Goal: Information Seeking & Learning: Check status

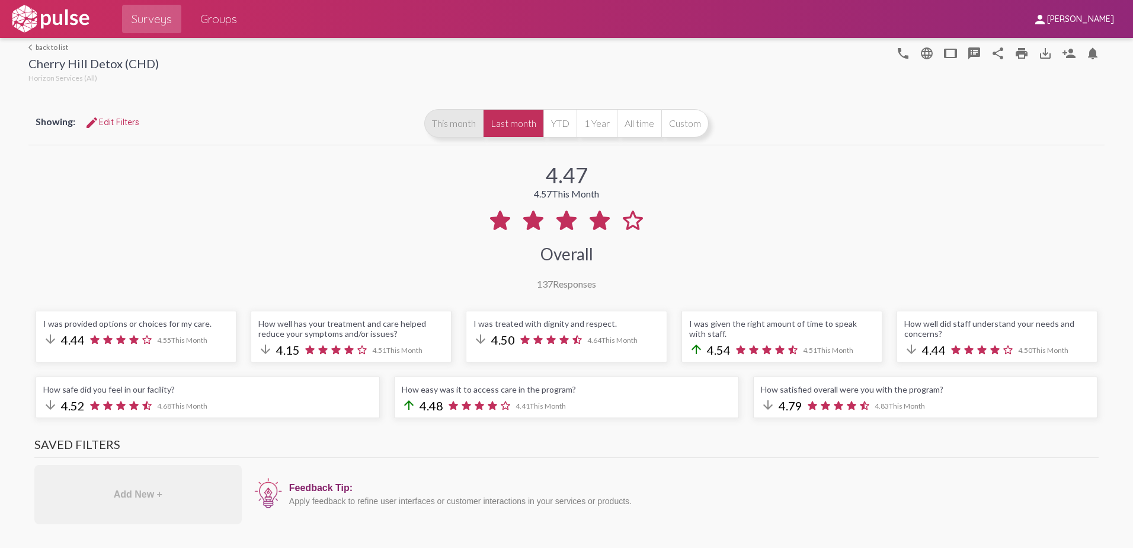
click at [452, 130] on button "This month" at bounding box center [453, 123] width 59 height 28
click at [506, 124] on button "Last month" at bounding box center [513, 123] width 60 height 28
click at [460, 125] on button "This month" at bounding box center [453, 123] width 59 height 28
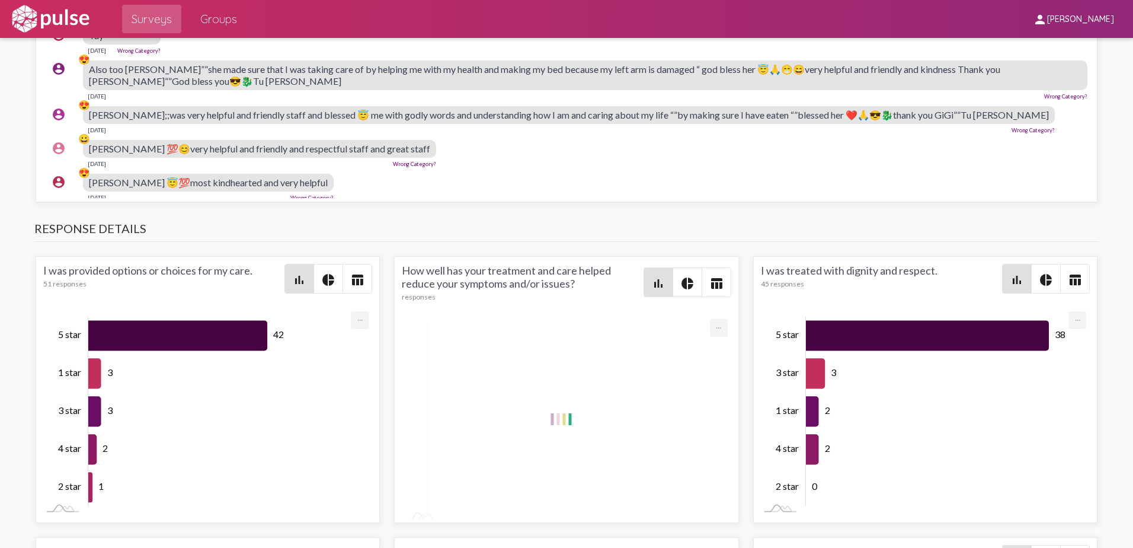
scroll to position [1363, 0]
